Goal: Information Seeking & Learning: Learn about a topic

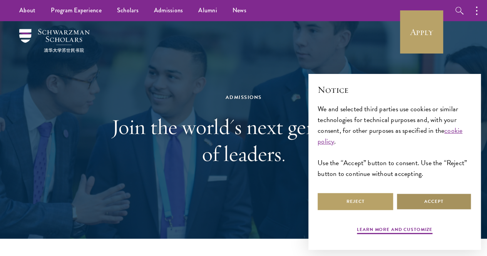
click at [425, 200] on button "Accept" at bounding box center [434, 201] width 76 height 17
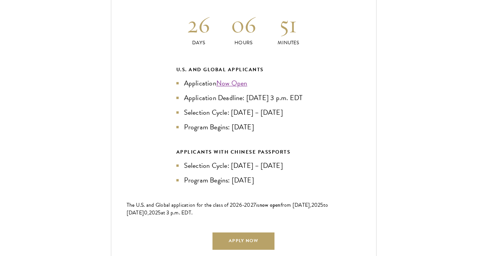
scroll to position [1687, 0]
click at [273, 165] on div "Current Selection Cycle: Countdown to September 10, 2025 Application Deadline 2…" at bounding box center [244, 113] width 266 height 307
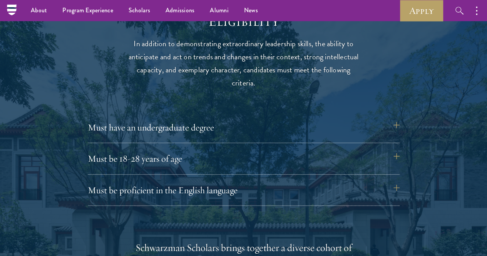
scroll to position [988, 0]
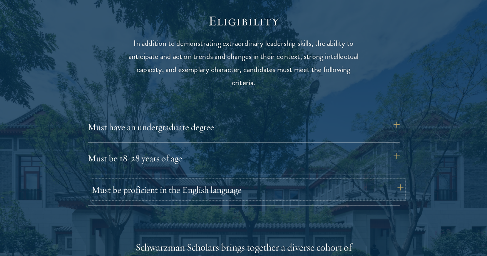
click at [402, 181] on button "Must be proficient in the English language" at bounding box center [248, 190] width 312 height 18
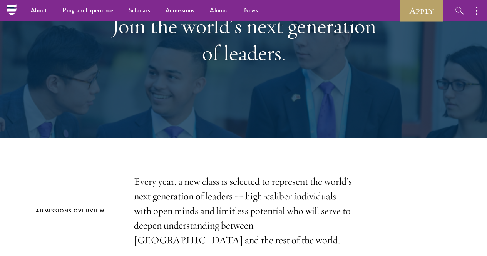
scroll to position [0, 0]
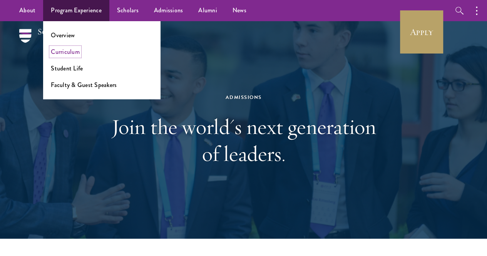
click at [70, 50] on link "Curriculum" at bounding box center [65, 51] width 29 height 9
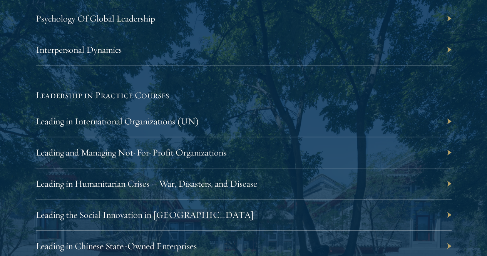
scroll to position [1579, 0]
